Goal: Task Accomplishment & Management: Manage account settings

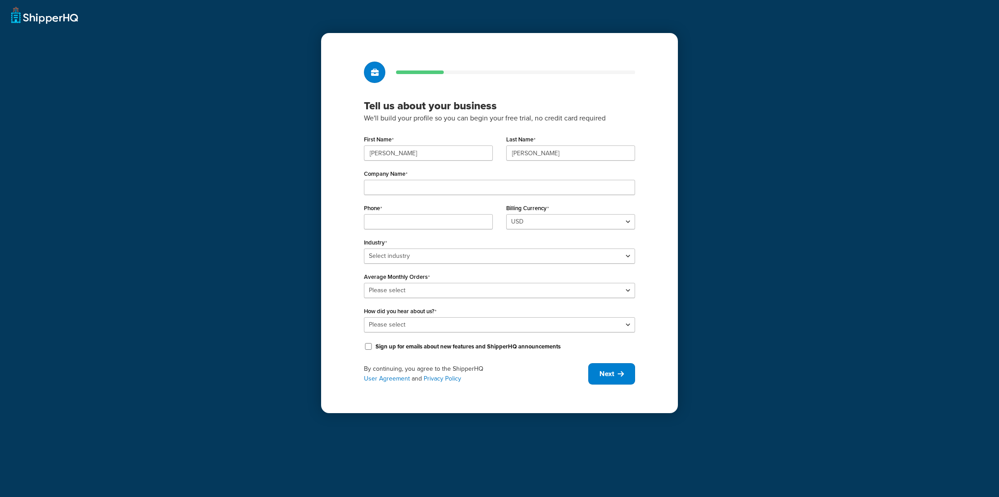
drag, startPoint x: 0, startPoint y: 0, endPoint x: 320, endPoint y: 211, distance: 383.5
click at [320, 211] on div "Tell us about your business We'll build your profile so you can begin your free…" at bounding box center [499, 248] width 999 height 497
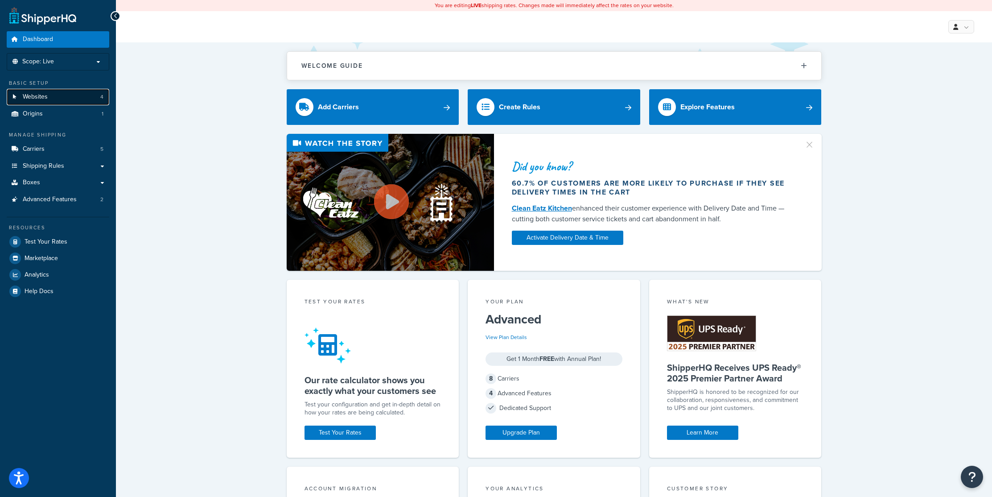
click at [45, 99] on span "Websites" at bounding box center [35, 97] width 25 height 8
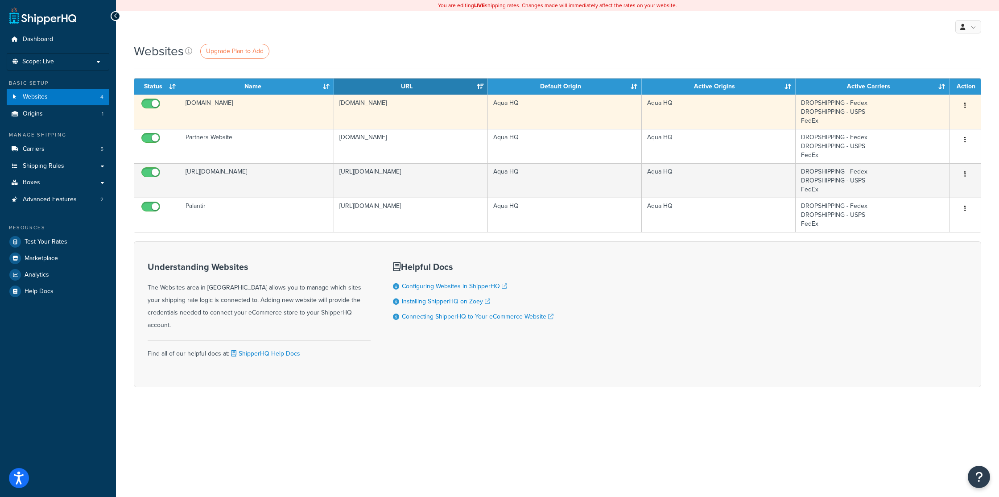
click at [252, 114] on td "[DOMAIN_NAME]" at bounding box center [257, 112] width 154 height 34
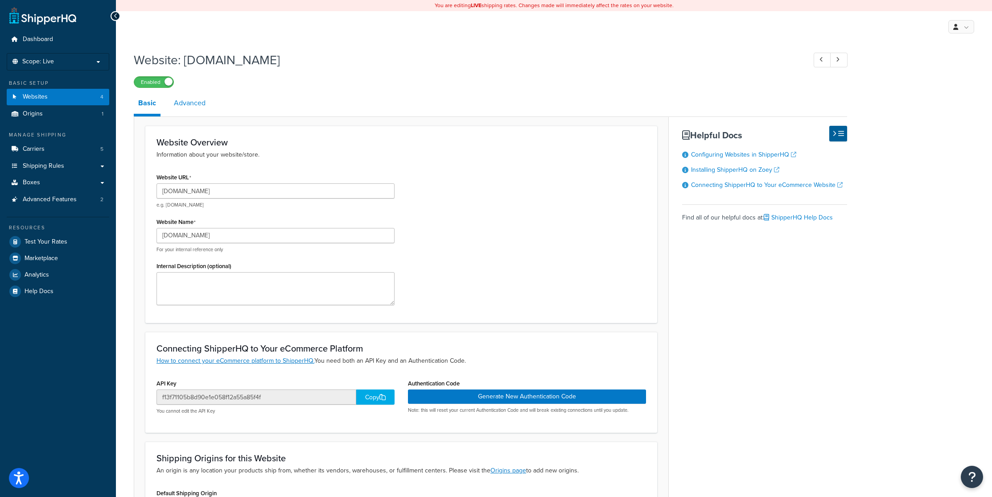
click at [197, 107] on link "Advanced" at bounding box center [189, 102] width 41 height 21
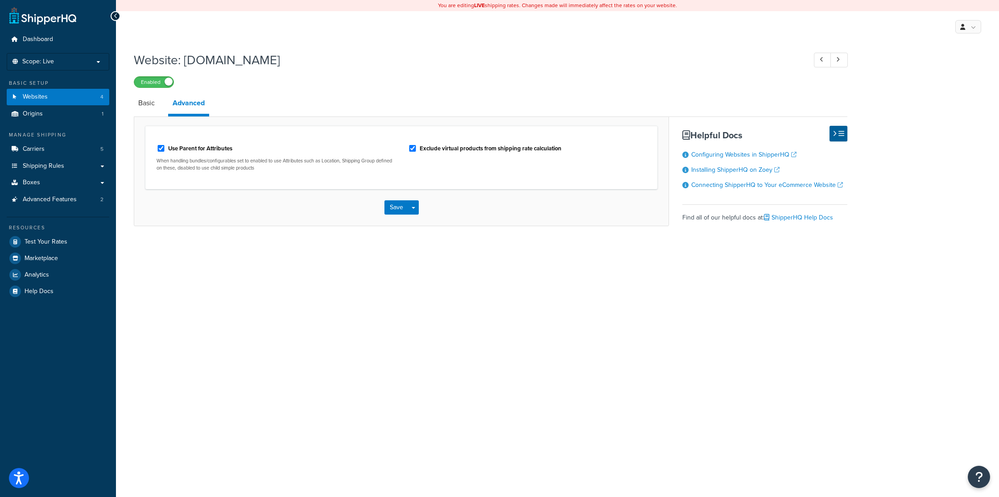
drag, startPoint x: 154, startPoint y: 104, endPoint x: 182, endPoint y: 105, distance: 28.1
click at [154, 104] on link "Basic" at bounding box center [146, 102] width 25 height 21
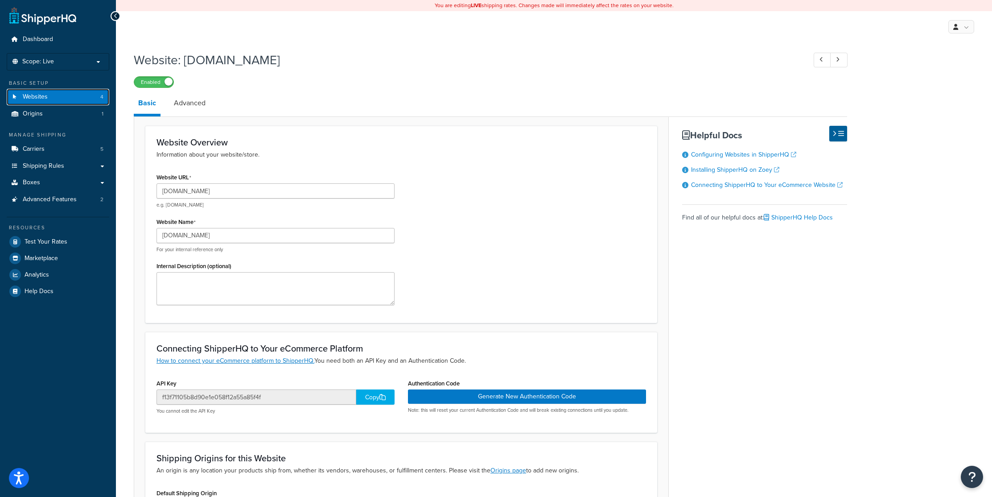
click at [44, 97] on span "Websites" at bounding box center [35, 97] width 25 height 8
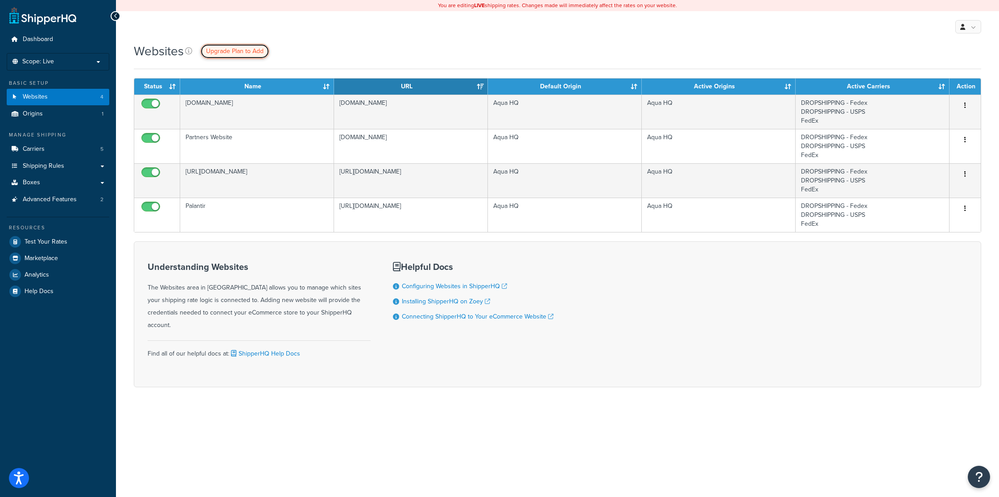
click at [236, 49] on span "Upgrade Plan to Add" at bounding box center [235, 50] width 58 height 9
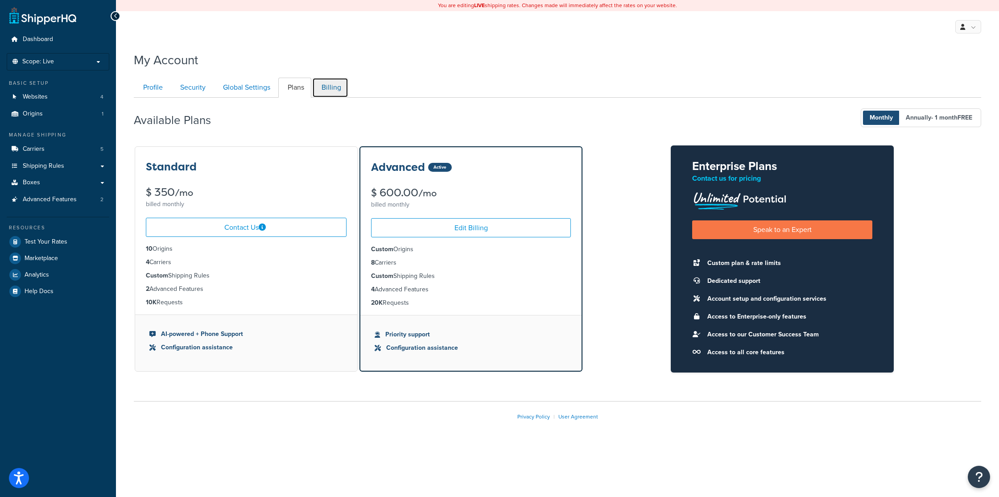
click at [329, 90] on link "Billing" at bounding box center [330, 88] width 36 height 20
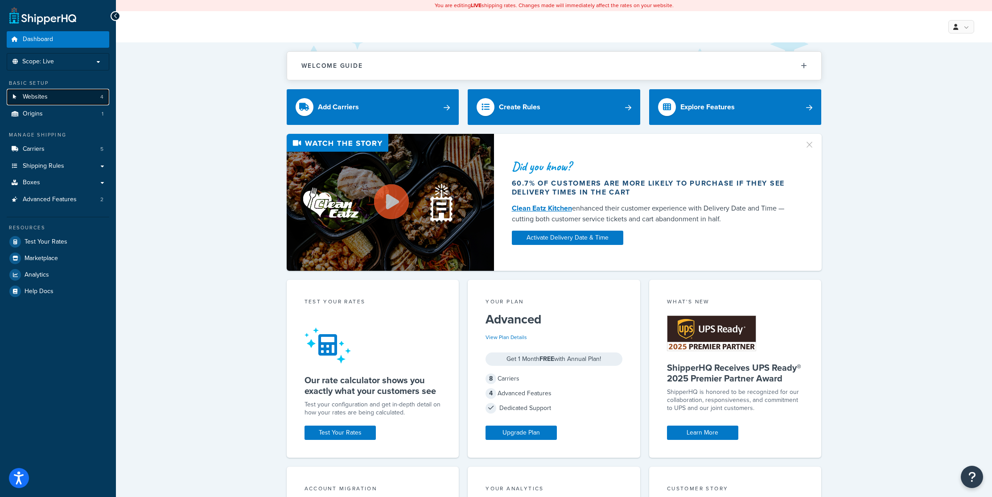
click at [39, 100] on span "Websites" at bounding box center [35, 97] width 25 height 8
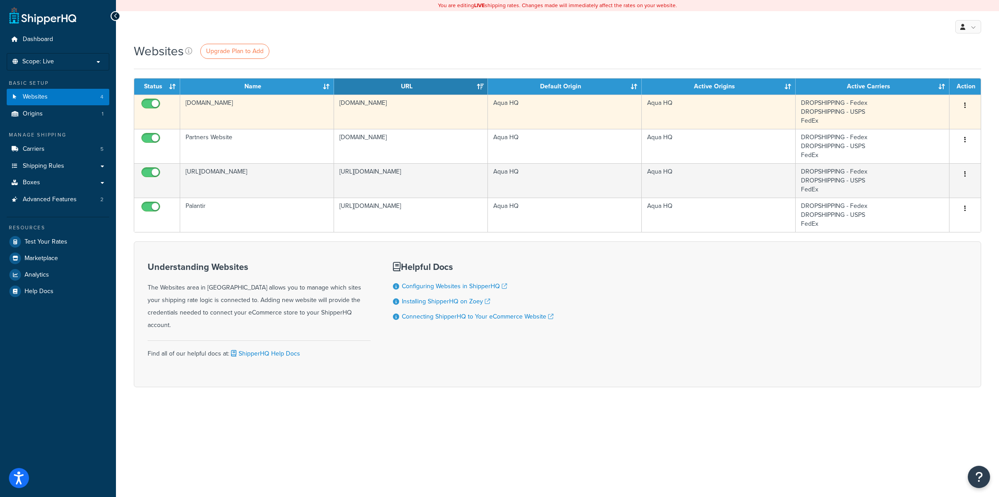
click at [151, 99] on span at bounding box center [150, 104] width 19 height 11
click at [151, 100] on input "checkbox" at bounding box center [152, 105] width 25 height 11
click at [149, 103] on input "checkbox" at bounding box center [152, 105] width 25 height 11
checkbox input "true"
